Goal: Information Seeking & Learning: Learn about a topic

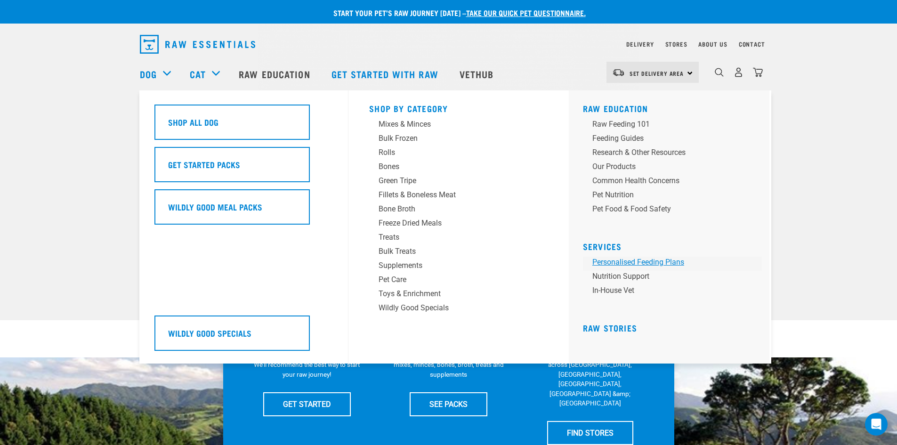
click at [623, 263] on link "Personalised Feeding Plans" at bounding box center [672, 264] width 179 height 14
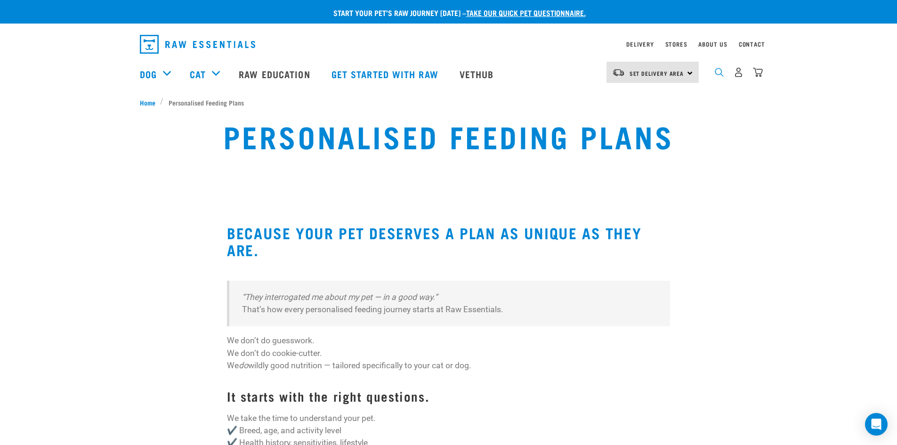
click at [719, 73] on img "dropdown navigation" at bounding box center [719, 72] width 9 height 9
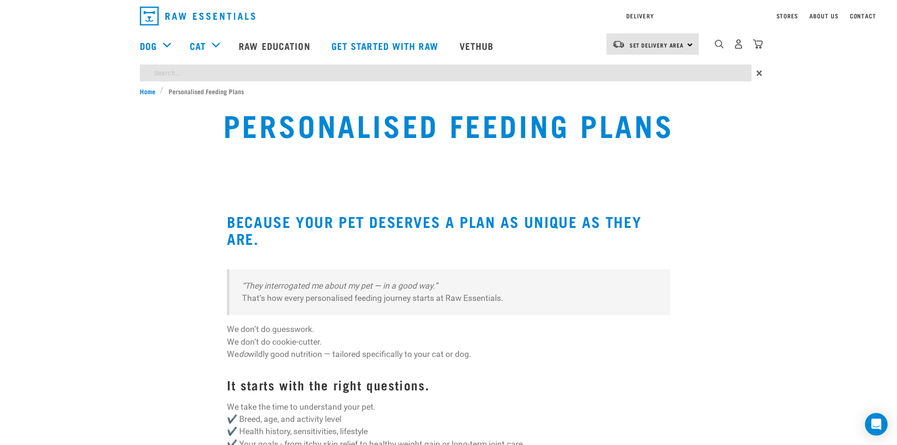
click at [490, 70] on input "search" at bounding box center [446, 73] width 612 height 17
type input "how often should my dog eat"
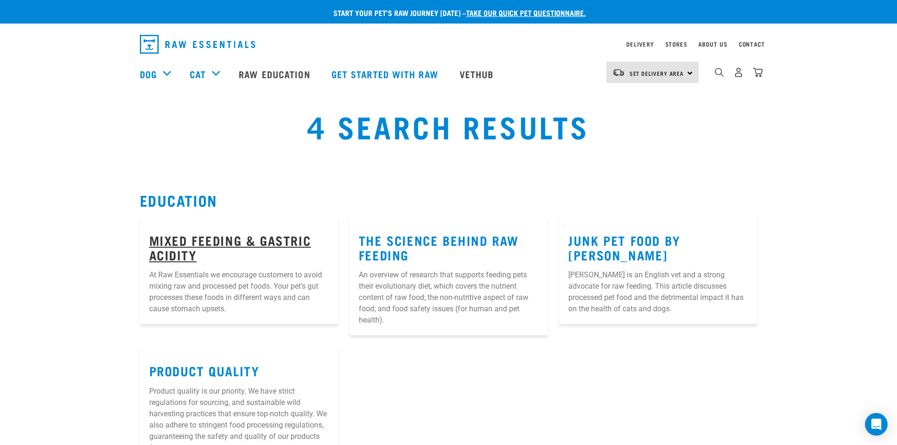
click at [187, 241] on link "Mixed Feeding & Gastric Acidity" at bounding box center [230, 247] width 162 height 22
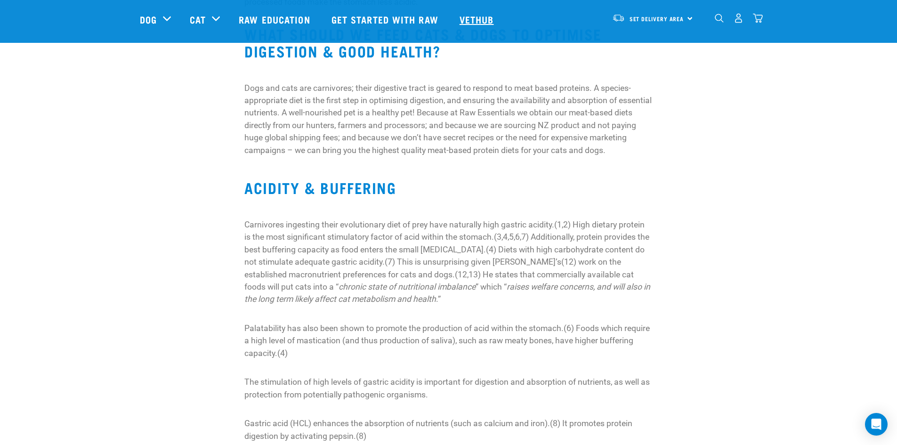
scroll to position [797, 0]
